Goal: Information Seeking & Learning: Learn about a topic

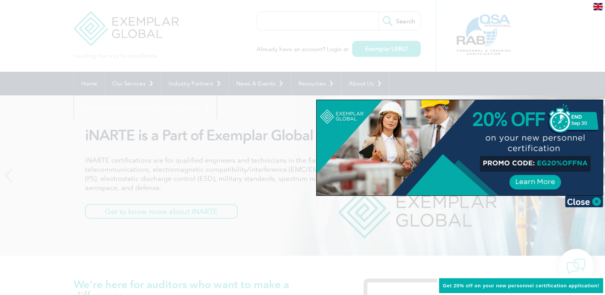
click at [246, 105] on div at bounding box center [302, 147] width 605 height 295
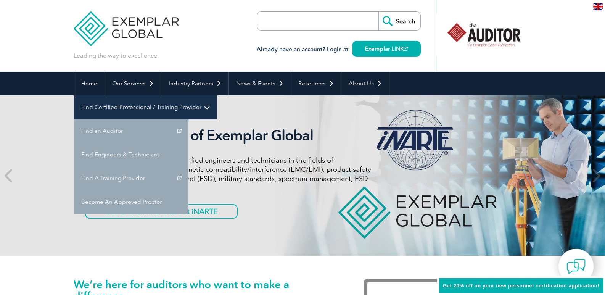
click at [217, 95] on link "Find Certified Professional / Training Provider" at bounding box center [145, 107] width 143 height 24
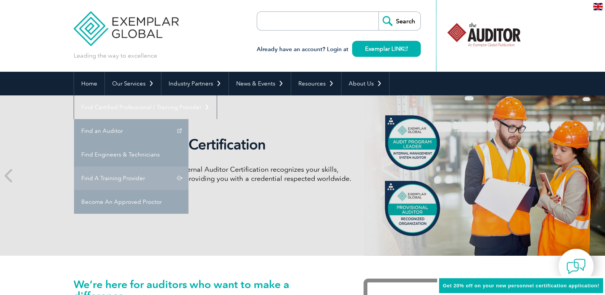
click at [188, 166] on link "Find A Training Provider" at bounding box center [131, 178] width 114 height 24
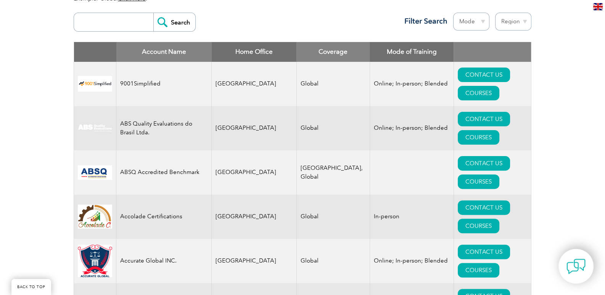
scroll to position [305, 0]
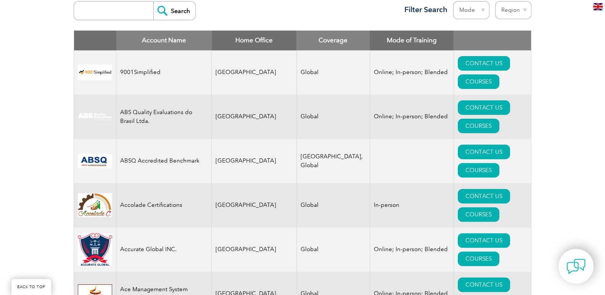
click at [112, 18] on input "search" at bounding box center [116, 11] width 76 height 18
type input "F"
type input "IFC"
click at [153, 2] on input "Search" at bounding box center [174, 11] width 42 height 18
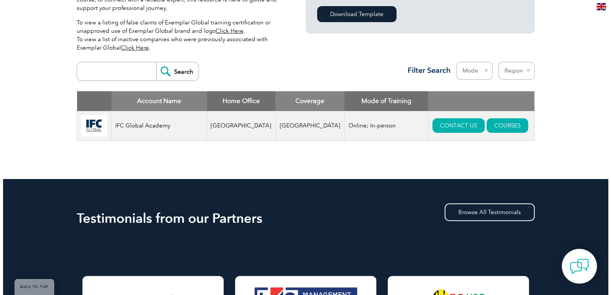
scroll to position [267, 0]
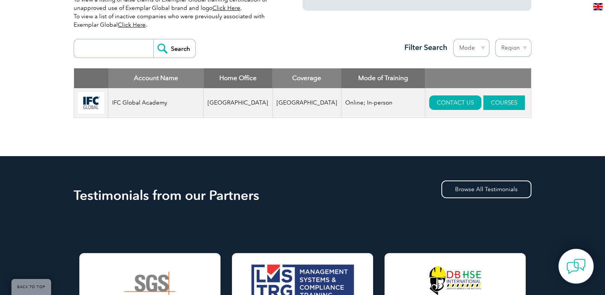
click at [488, 101] on link "COURSES" at bounding box center [504, 102] width 42 height 14
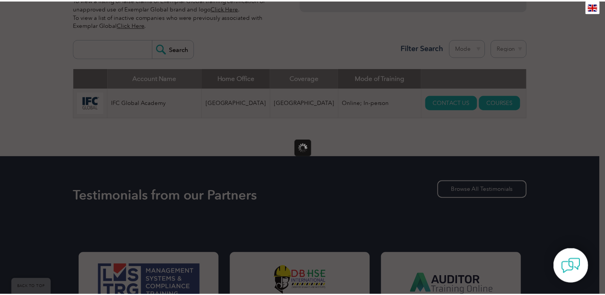
scroll to position [0, 0]
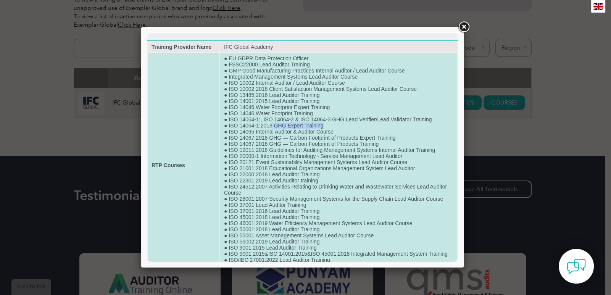
drag, startPoint x: 324, startPoint y: 125, endPoint x: 270, endPoint y: 128, distance: 53.9
click at [270, 128] on td "● EU GDPR Data Protection Officer ● FSSC22000 Lead Auditor Training ● GMP Good …" at bounding box center [338, 165] width 237 height 224
click at [261, 136] on td "● EU GDPR Data Protection Officer ● FSSC22000 Lead Auditor Training ● GMP Good …" at bounding box center [338, 165] width 237 height 224
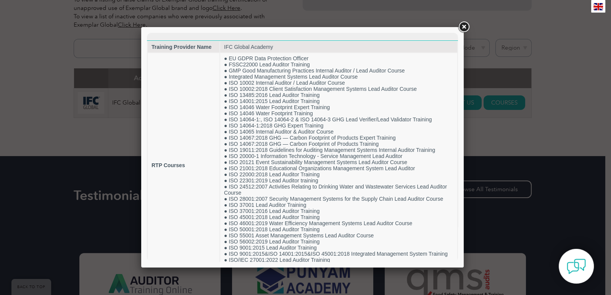
click at [461, 24] on link at bounding box center [464, 27] width 14 height 14
